Goal: Task Accomplishment & Management: Use online tool/utility

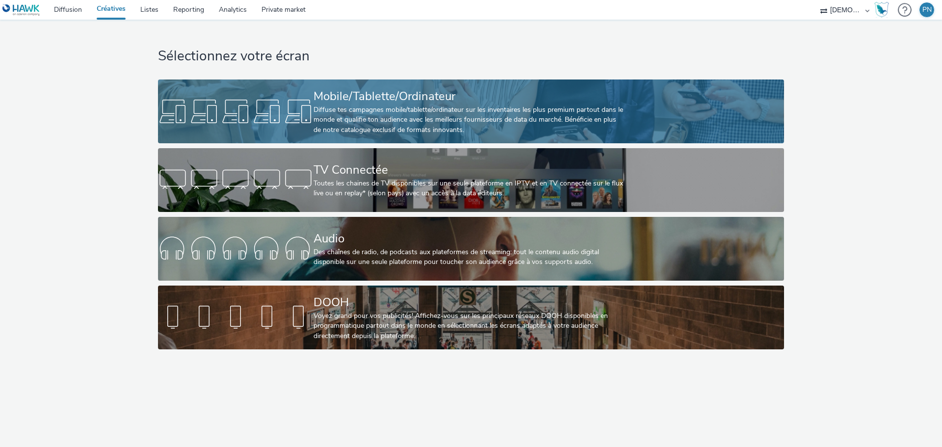
click at [421, 98] on div "Mobile/Tablette/Ordinateur" at bounding box center [469, 96] width 311 height 17
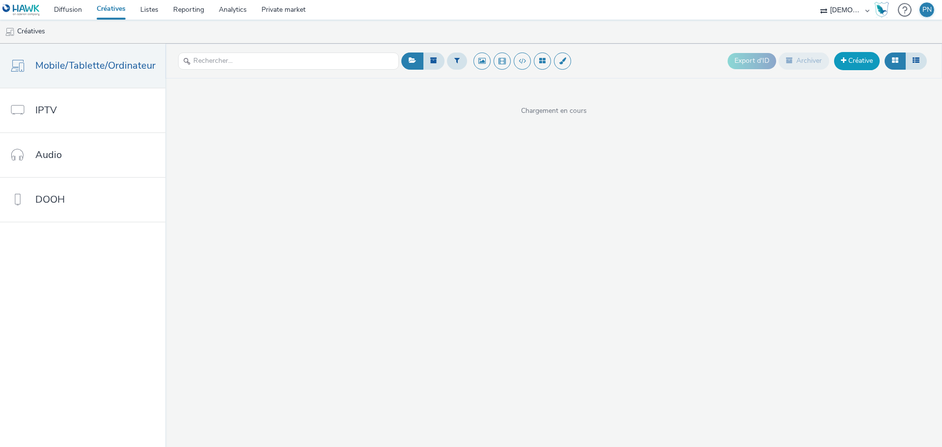
click at [857, 61] on link "Créative" at bounding box center [857, 61] width 46 height 18
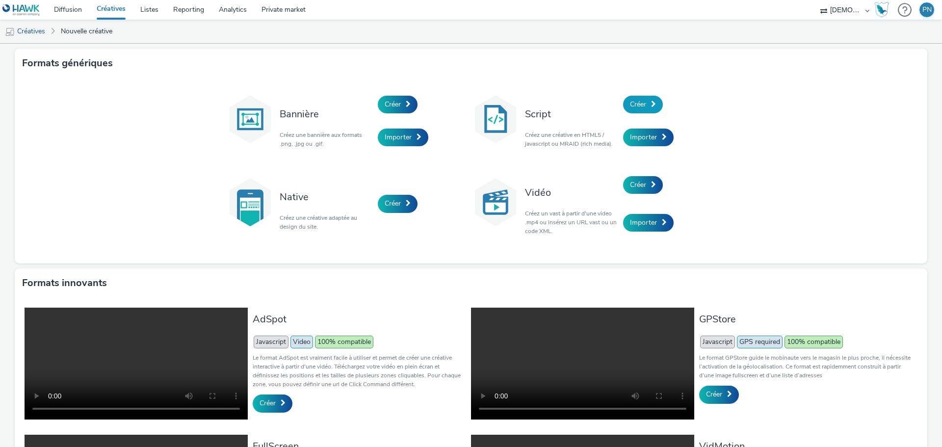
click at [630, 97] on link "Créer" at bounding box center [643, 105] width 40 height 18
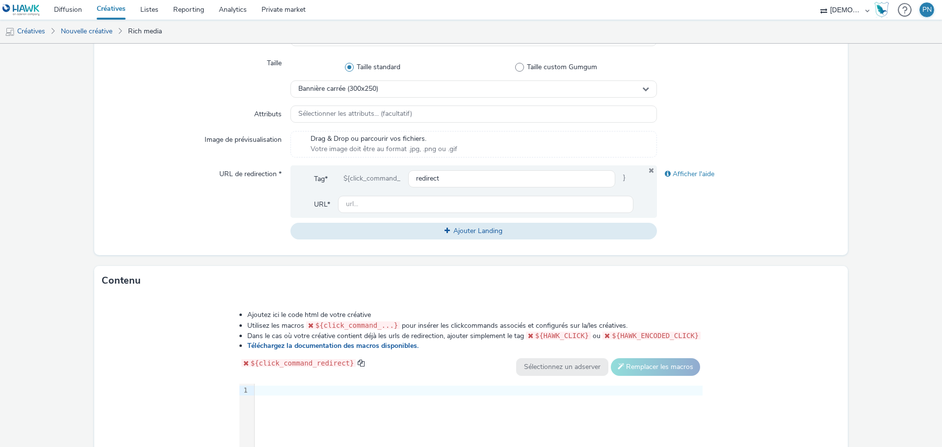
scroll to position [394, 0]
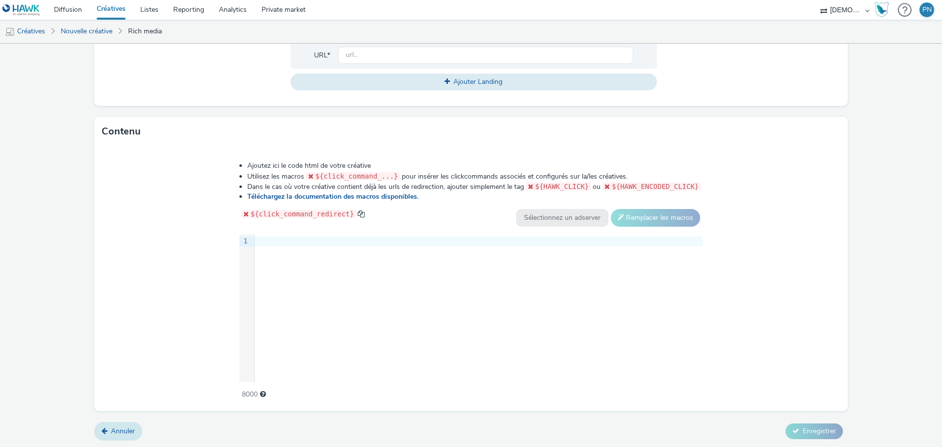
click at [121, 433] on span "Annuler" at bounding box center [123, 430] width 24 height 9
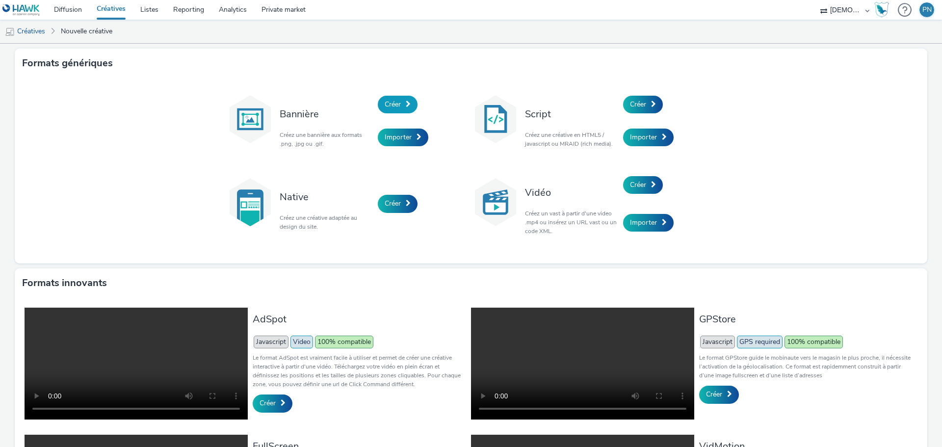
click at [398, 102] on link "Créer" at bounding box center [398, 105] width 40 height 18
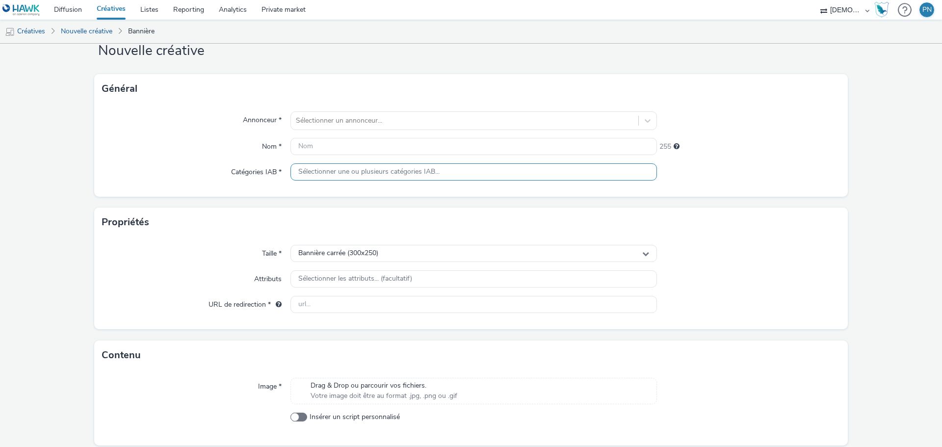
scroll to position [64, 0]
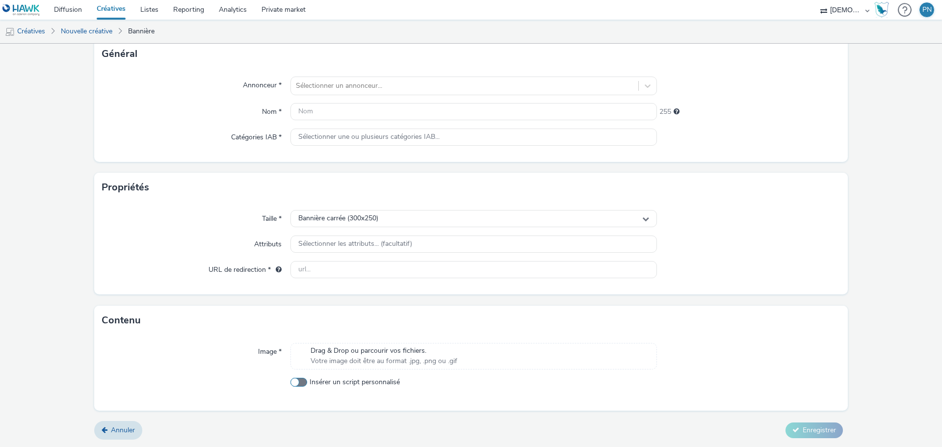
click at [294, 385] on span at bounding box center [298, 382] width 17 height 9
click at [294, 385] on input "Insérer un script personnalisé" at bounding box center [293, 382] width 6 height 6
checkbox input "true"
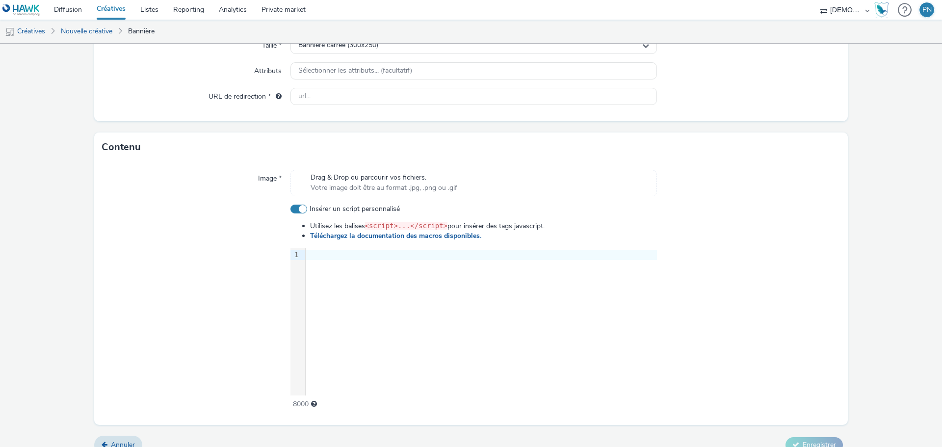
scroll to position [252, 0]
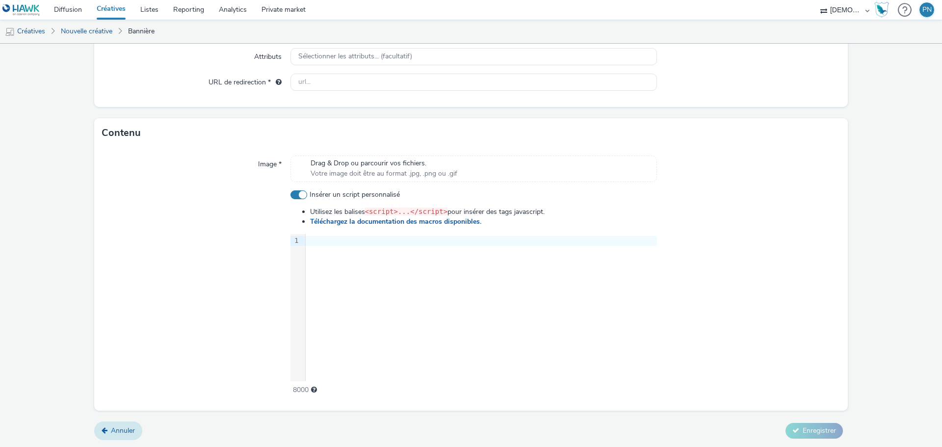
click at [124, 436] on link "Annuler" at bounding box center [118, 430] width 48 height 19
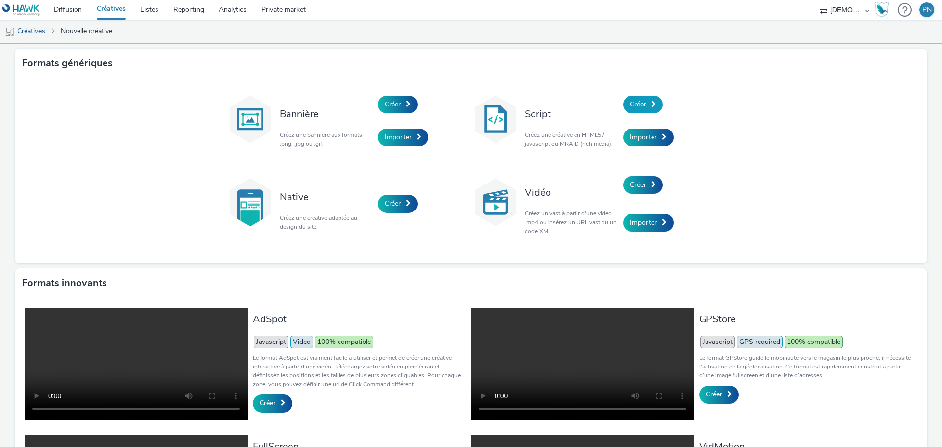
click at [651, 101] on span at bounding box center [653, 104] width 5 height 7
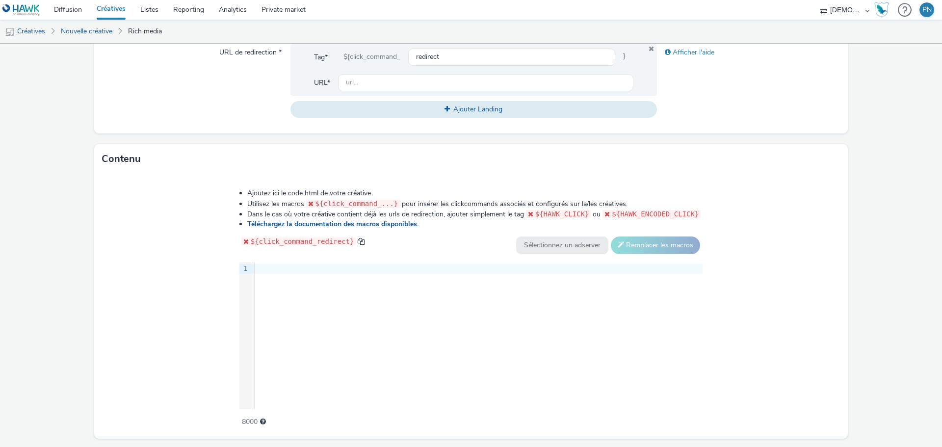
scroll to position [393, 0]
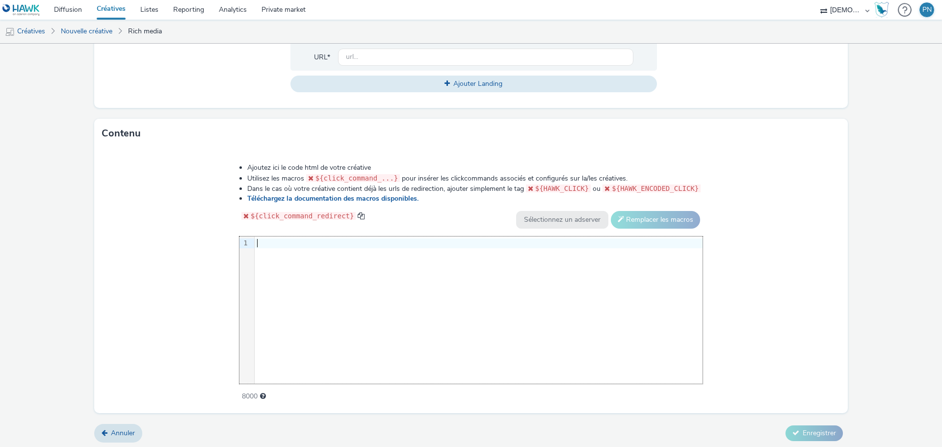
click at [314, 242] on div at bounding box center [479, 243] width 448 height 10
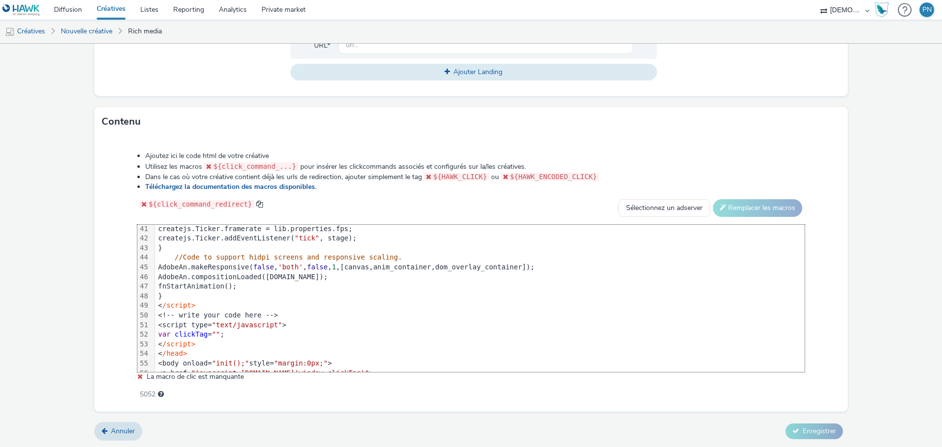
scroll to position [442, 0]
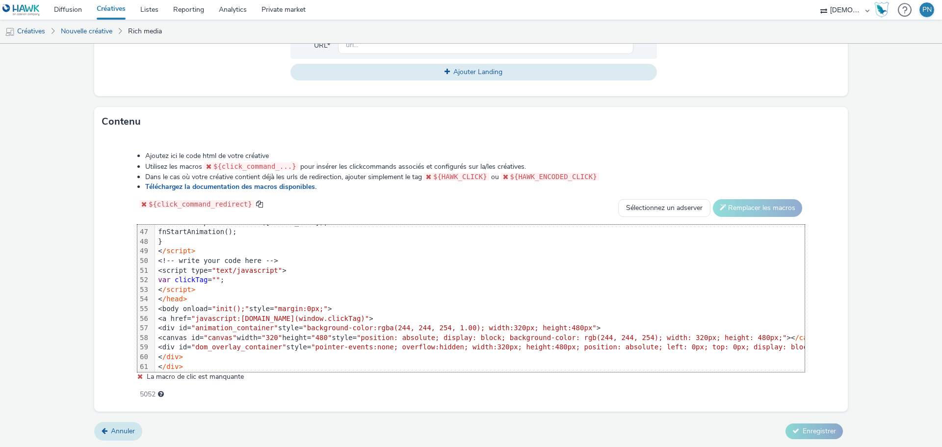
click at [111, 431] on span "Annuler" at bounding box center [123, 430] width 24 height 9
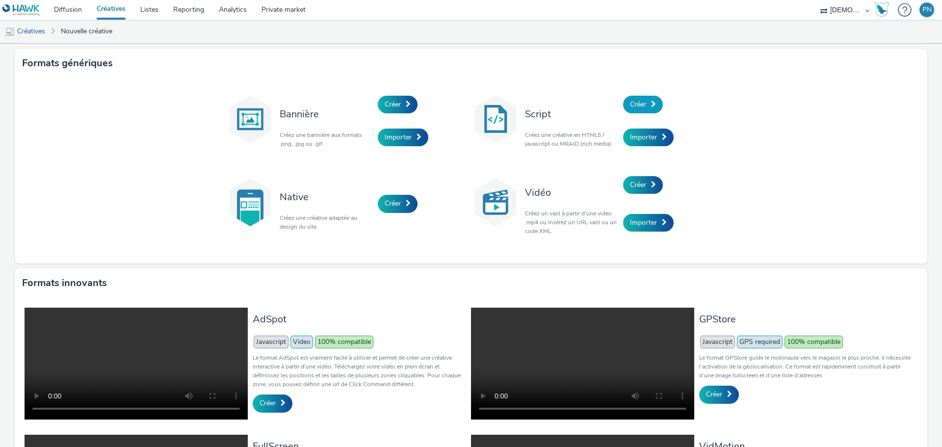
click at [642, 105] on span "Créer" at bounding box center [638, 104] width 16 height 9
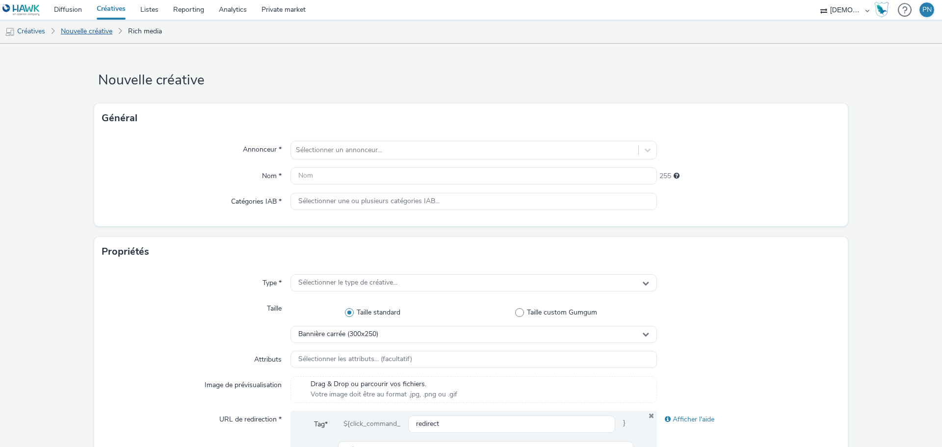
click at [70, 28] on link "Nouvelle créative" at bounding box center [86, 32] width 61 height 24
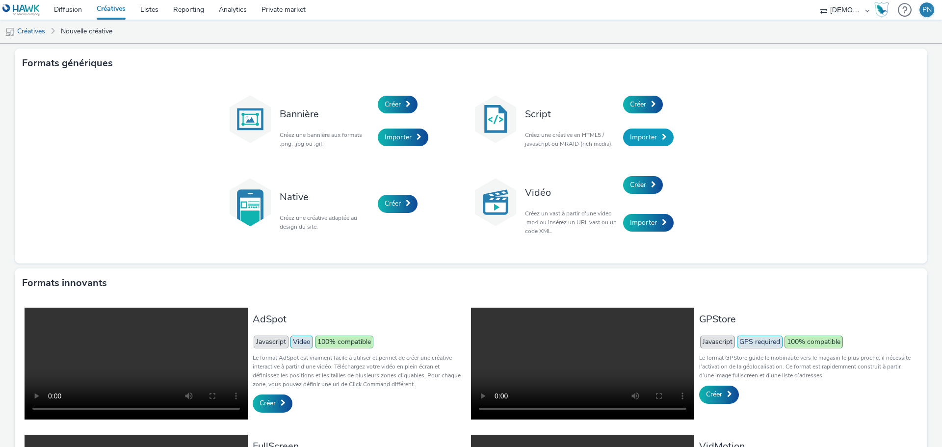
click at [662, 139] on span at bounding box center [664, 136] width 5 height 7
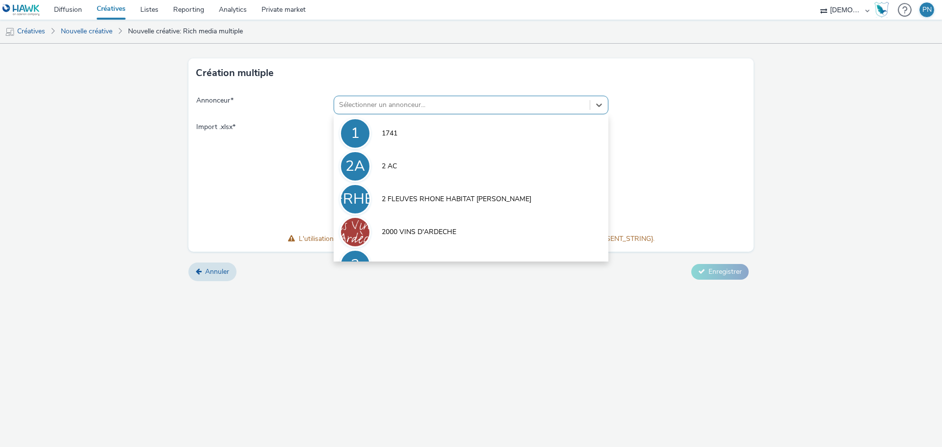
click at [387, 106] on div at bounding box center [462, 105] width 246 height 12
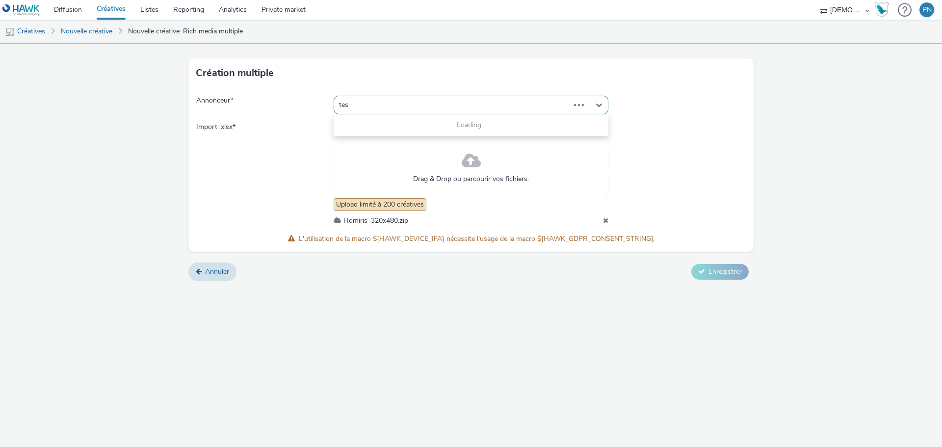
type input "test"
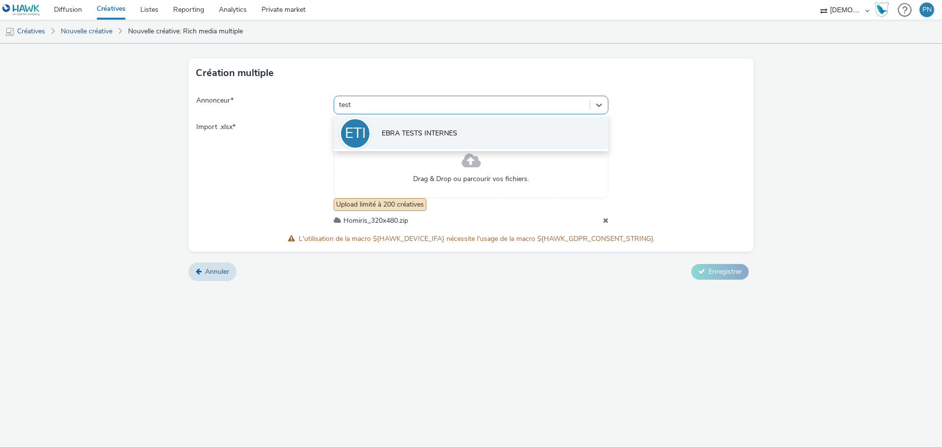
click at [397, 144] on li "ETI EBRA TESTS INTERNES" at bounding box center [471, 132] width 275 height 33
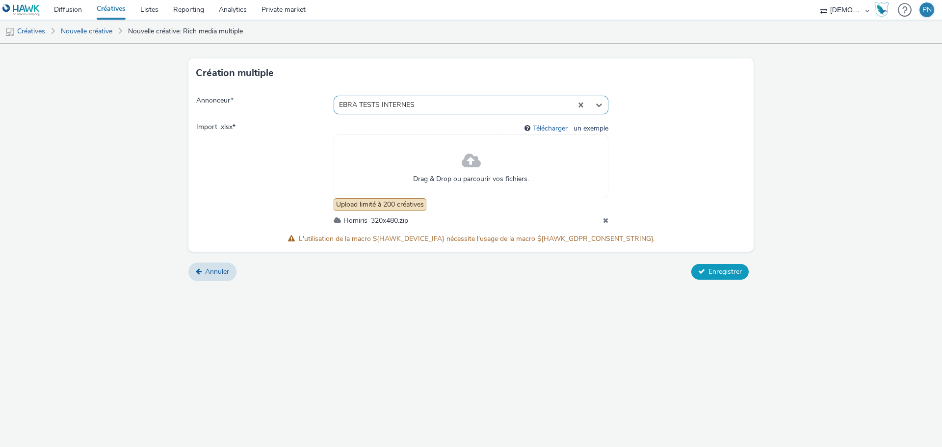
click at [729, 268] on span "Enregistrer" at bounding box center [724, 271] width 33 height 9
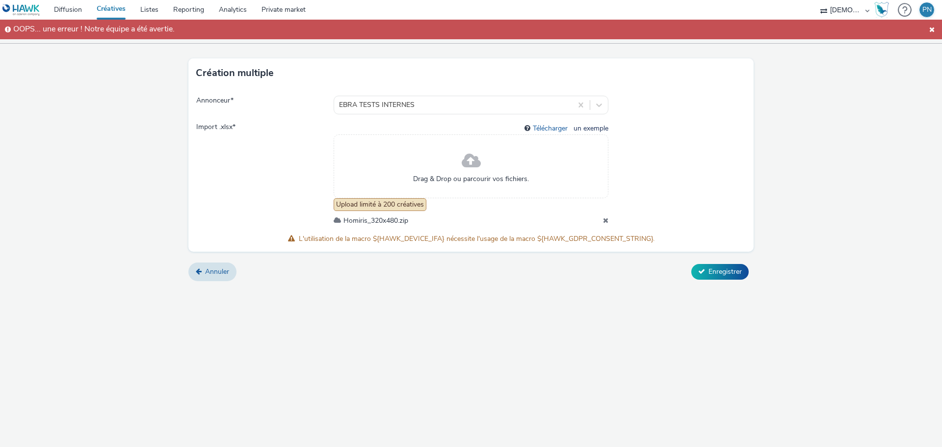
click at [606, 218] on icon at bounding box center [605, 220] width 5 height 7
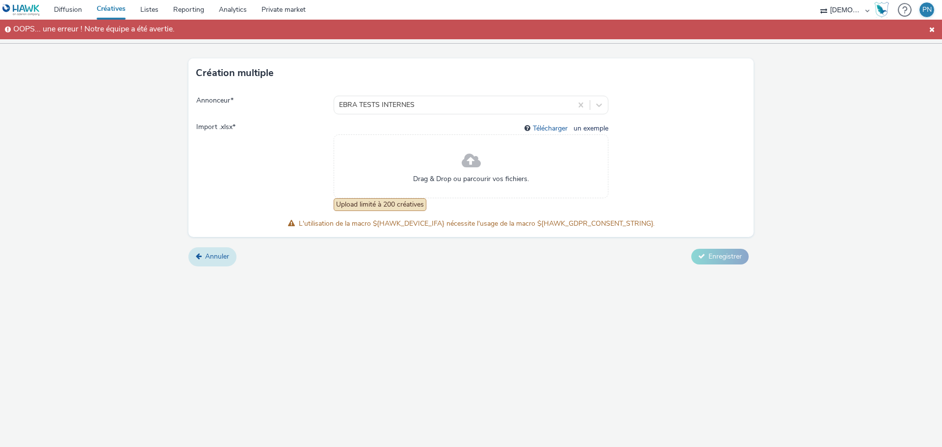
click at [205, 254] on link "Annuler" at bounding box center [212, 256] width 48 height 19
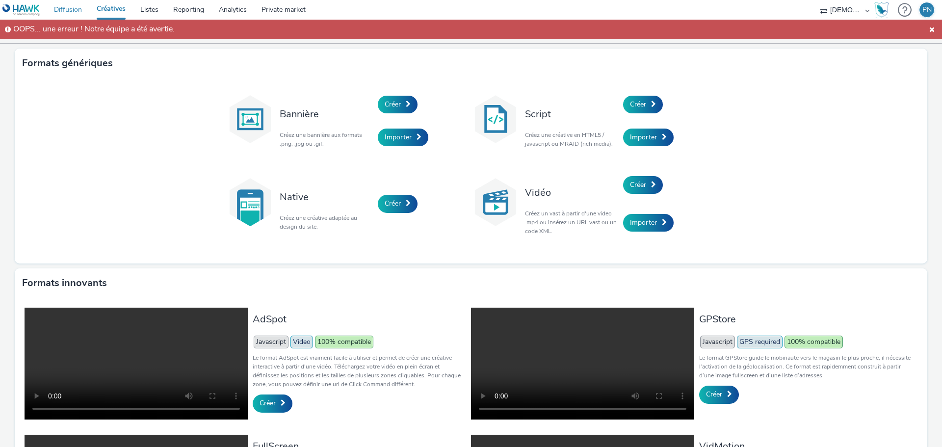
click at [64, 9] on link "Diffusion" at bounding box center [68, 10] width 43 height 20
